Goal: Navigation & Orientation: Understand site structure

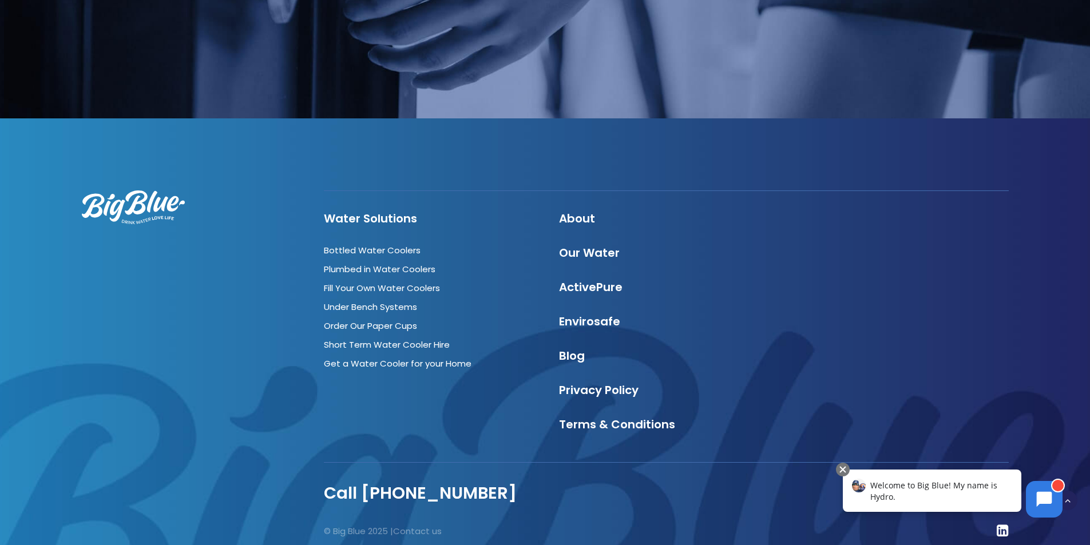
scroll to position [3494, 0]
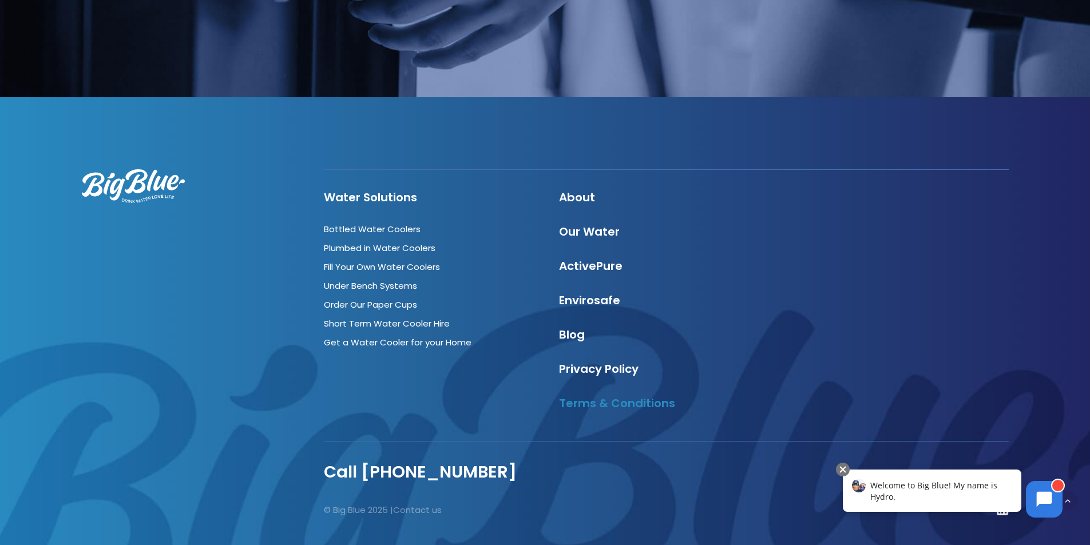
click at [582, 396] on link "Terms & Conditions" at bounding box center [617, 404] width 116 height 16
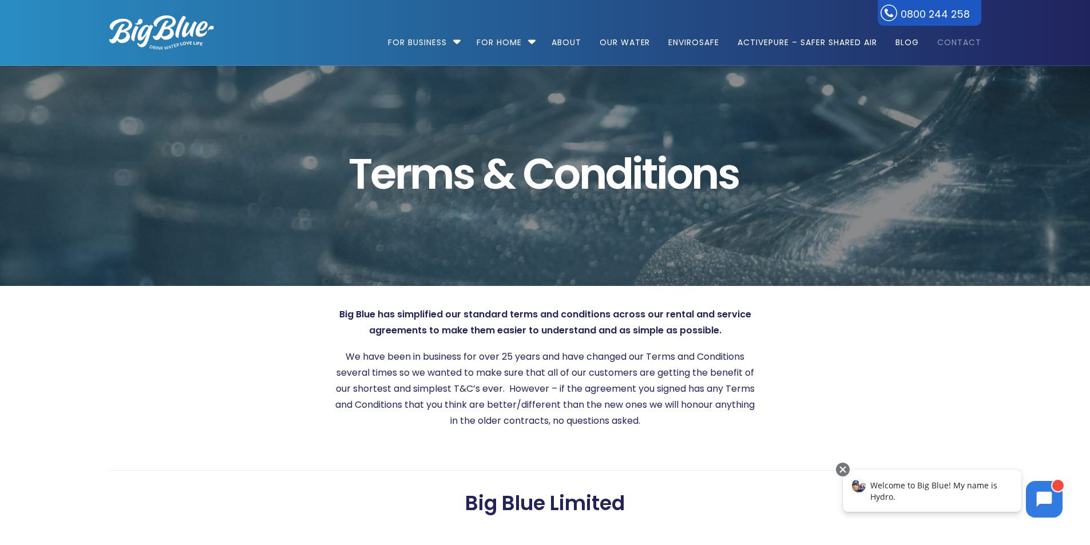
click at [955, 38] on link "Contact" at bounding box center [956, 37] width 52 height 74
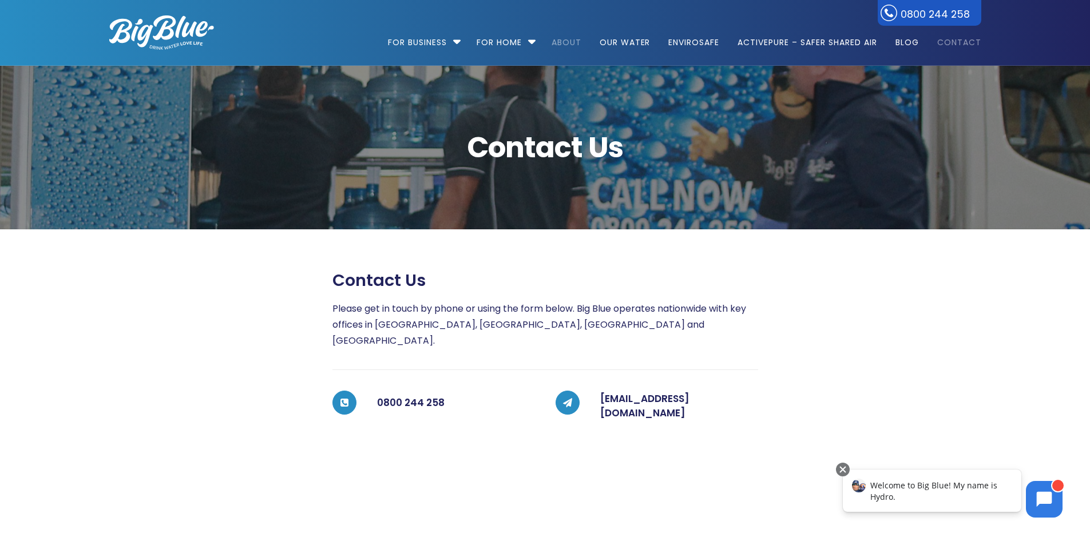
click at [566, 38] on link "About" at bounding box center [567, 37] width 46 height 74
